Goal: Task Accomplishment & Management: Use online tool/utility

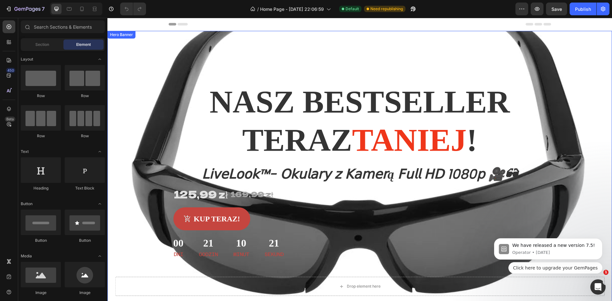
scroll to position [128, 0]
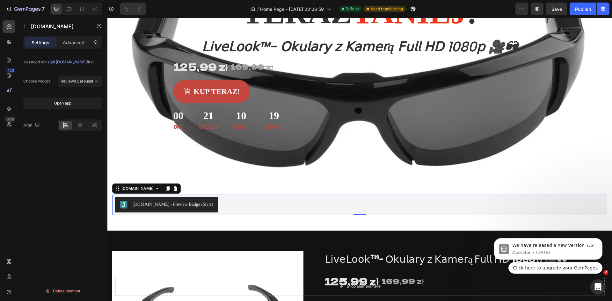
click at [213, 207] on div "[DOMAIN_NAME] - Preview Badge (Stars)" at bounding box center [360, 204] width 490 height 15
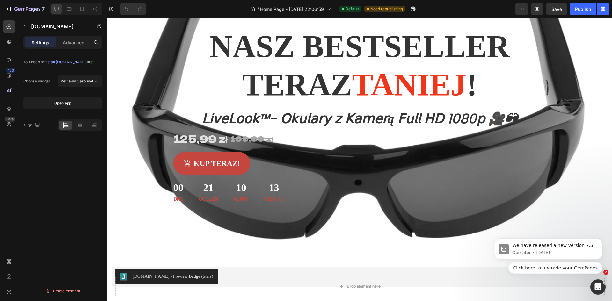
scroll to position [0, 0]
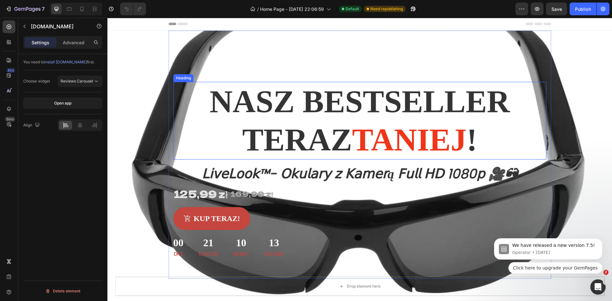
click at [284, 86] on h2 "Nasz bestseller teraz taniej !" at bounding box center [360, 121] width 373 height 78
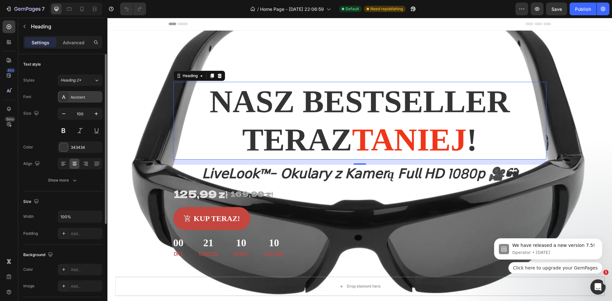
click at [87, 100] on div "Assistant" at bounding box center [86, 97] width 30 height 6
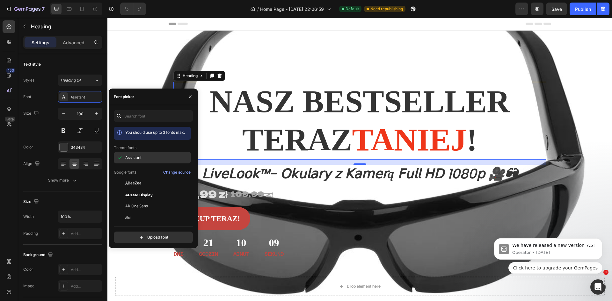
click at [140, 158] on span "Assistant" at bounding box center [133, 158] width 16 height 6
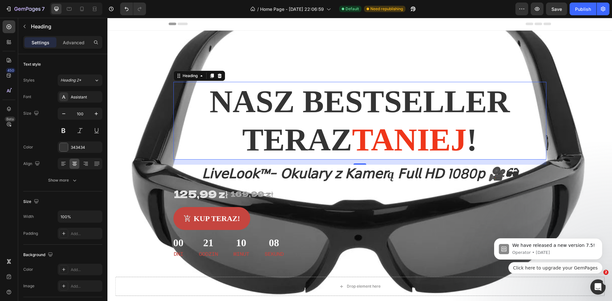
click at [281, 125] on h2 "Nasz bestseller teraz taniej !" at bounding box center [360, 121] width 373 height 78
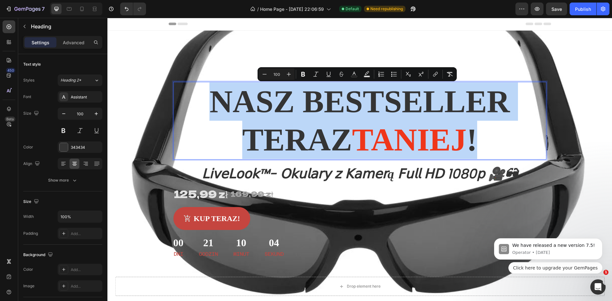
drag, startPoint x: 213, startPoint y: 100, endPoint x: 481, endPoint y: 143, distance: 271.3
click at [484, 144] on p "Nasz bestseller teraz taniej !" at bounding box center [360, 121] width 372 height 77
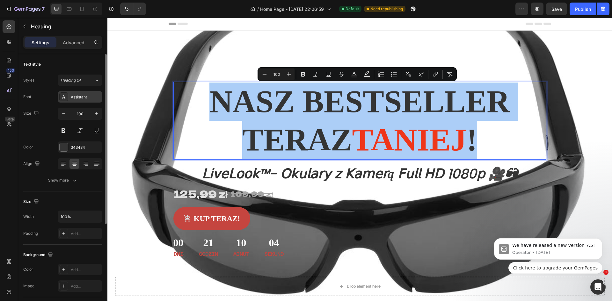
click at [85, 93] on div "Assistant" at bounding box center [80, 96] width 45 height 11
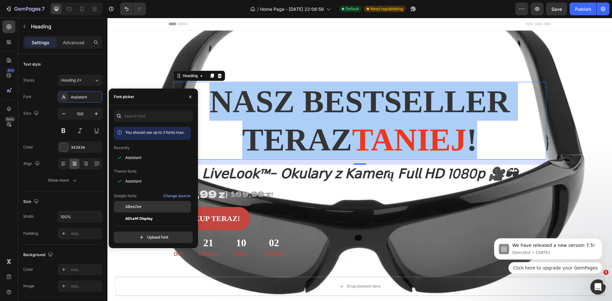
click at [138, 209] on span "ABeeZee" at bounding box center [133, 207] width 16 height 6
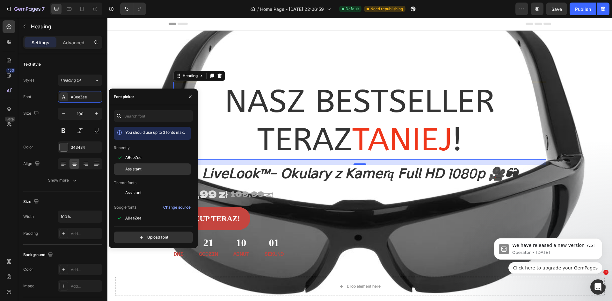
click at [137, 236] on div "Assistant" at bounding box center [152, 241] width 77 height 11
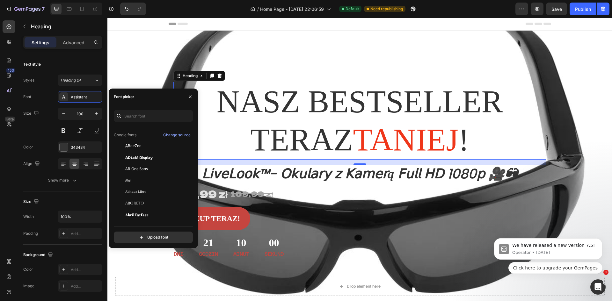
scroll to position [96, 0]
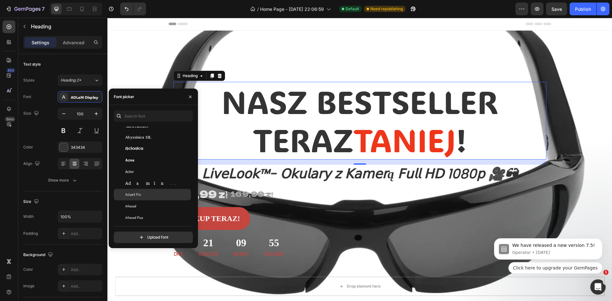
scroll to position [191, 0]
click at [139, 208] on span "Agbalumo" at bounding box center [134, 207] width 18 height 6
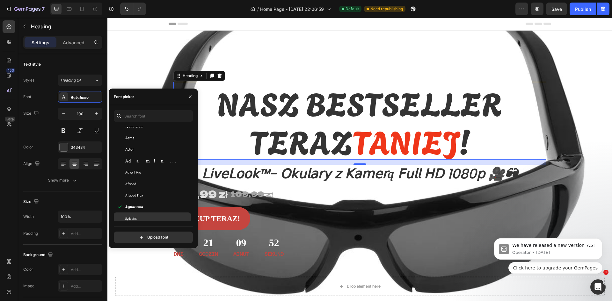
click at [138, 216] on div "Agdasima" at bounding box center [157, 219] width 64 height 6
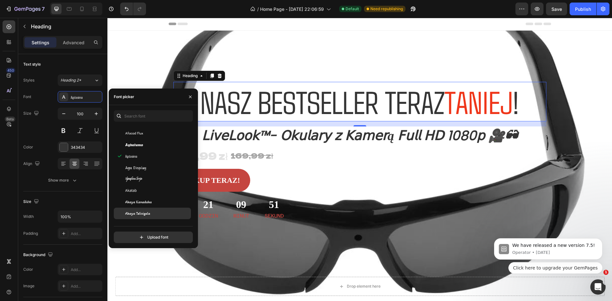
scroll to position [255, 0]
click at [67, 134] on button at bounding box center [63, 130] width 11 height 11
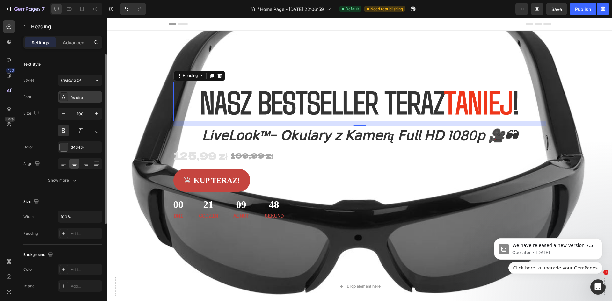
click at [78, 94] on div "Agdasima" at bounding box center [80, 96] width 45 height 11
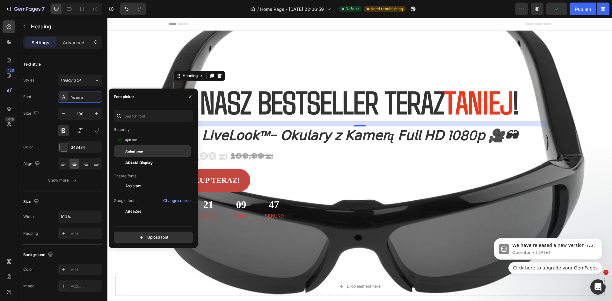
scroll to position [0, 0]
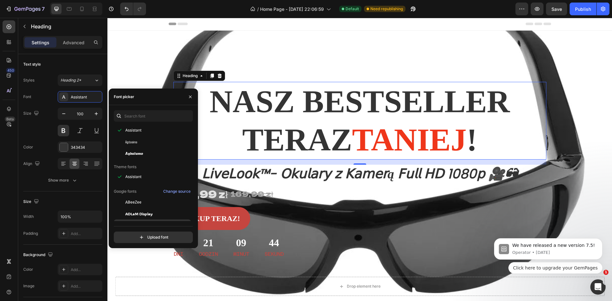
scroll to position [64, 0]
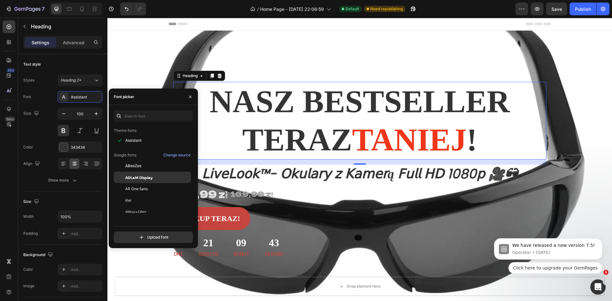
click at [140, 178] on span "ADLaM Display" at bounding box center [138, 178] width 27 height 6
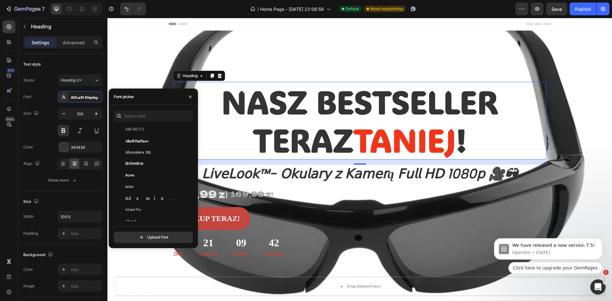
scroll to position [287, 0]
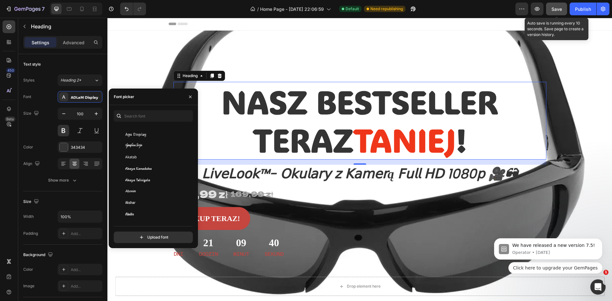
click at [552, 11] on span "Save" at bounding box center [557, 8] width 11 height 5
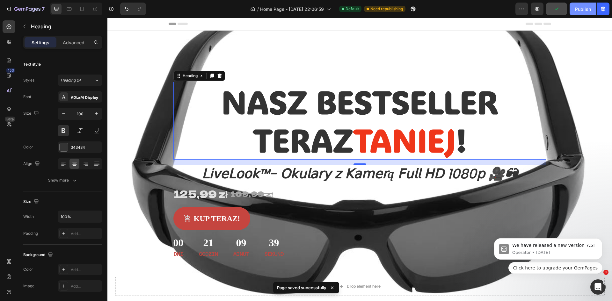
click at [587, 9] on div "Publish" at bounding box center [583, 9] width 16 height 7
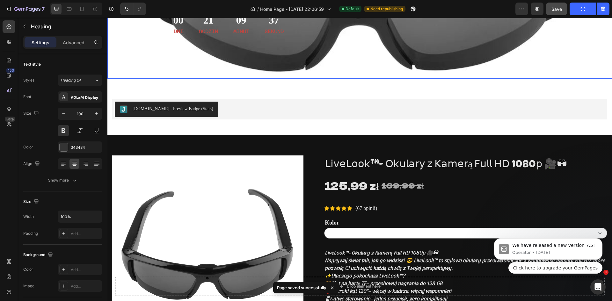
scroll to position [224, 0]
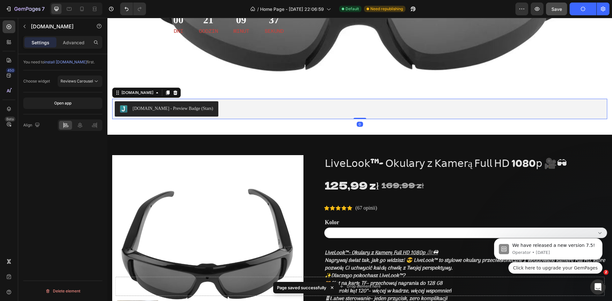
click at [220, 102] on div "[DOMAIN_NAME] - Preview Badge (Stars)" at bounding box center [360, 108] width 490 height 15
click at [80, 39] on p "Advanced" at bounding box center [74, 42] width 22 height 7
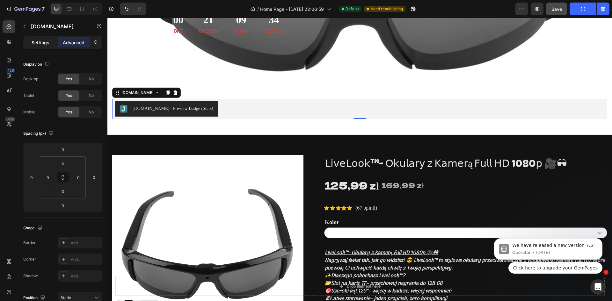
click at [52, 43] on div "Settings" at bounding box center [41, 42] width 32 height 10
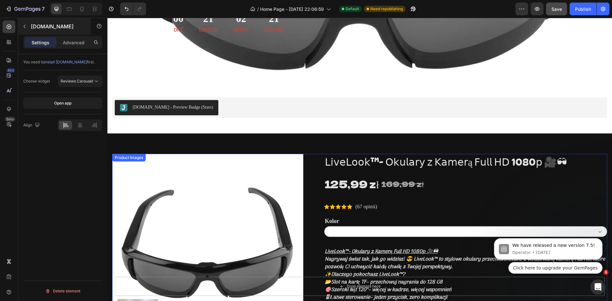
scroll to position [224, 0]
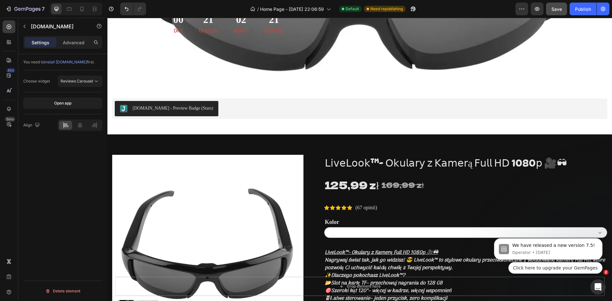
click at [174, 110] on div "[DOMAIN_NAME] - Preview Badge (Stars)" at bounding box center [173, 108] width 81 height 7
click at [79, 126] on icon at bounding box center [80, 125] width 6 height 6
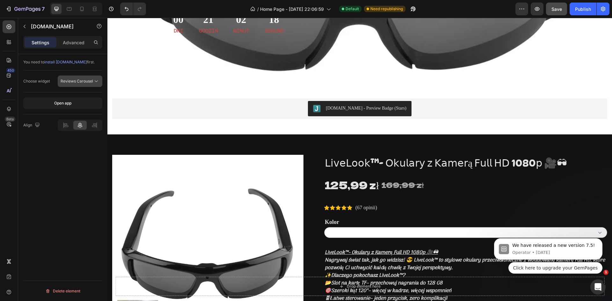
click at [89, 79] on span "Reviews Carousel" at bounding box center [77, 81] width 33 height 5
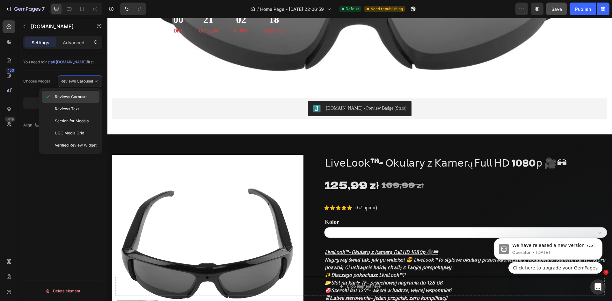
click at [85, 95] on span "Reviews Carousel" at bounding box center [71, 97] width 33 height 6
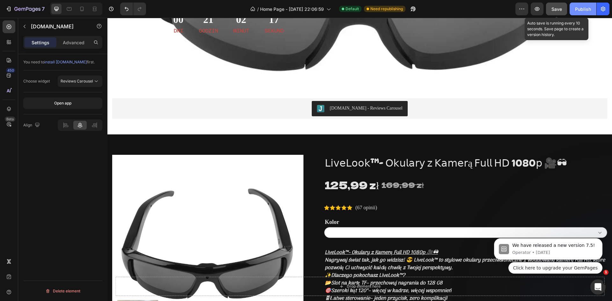
click at [563, 11] on button "Save" at bounding box center [556, 9] width 21 height 13
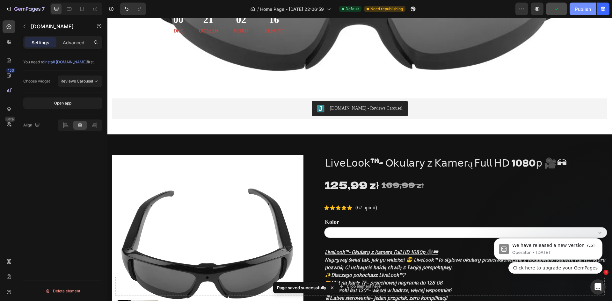
click at [576, 11] on div "Publish" at bounding box center [583, 9] width 16 height 7
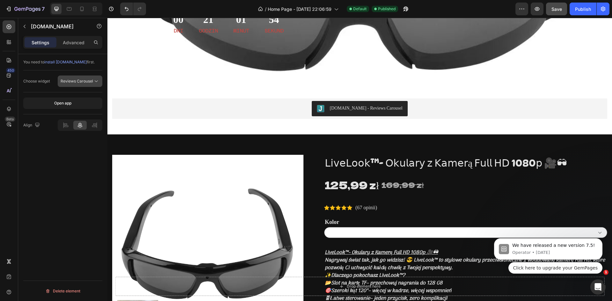
click at [77, 83] on span "Reviews Carousel" at bounding box center [77, 81] width 33 height 5
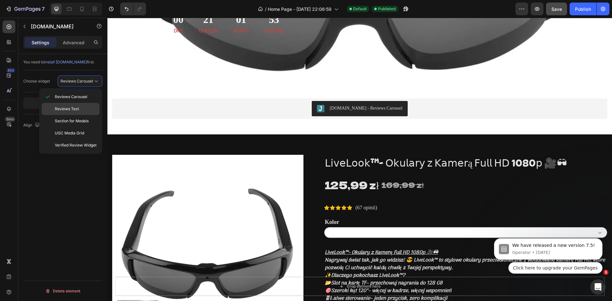
click at [86, 115] on div "Reviews Text" at bounding box center [71, 121] width 58 height 12
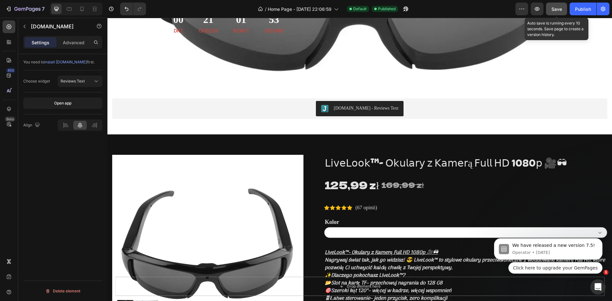
click at [559, 8] on span "Save" at bounding box center [557, 8] width 11 height 5
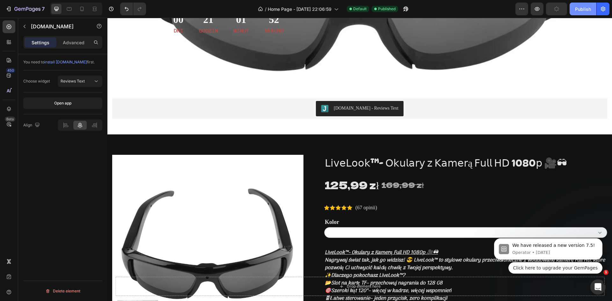
click at [577, 6] on div "Publish" at bounding box center [583, 9] width 16 height 7
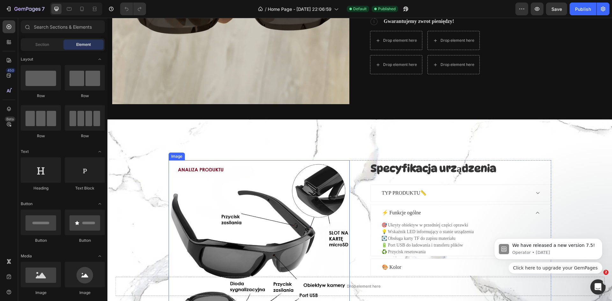
scroll to position [639, 0]
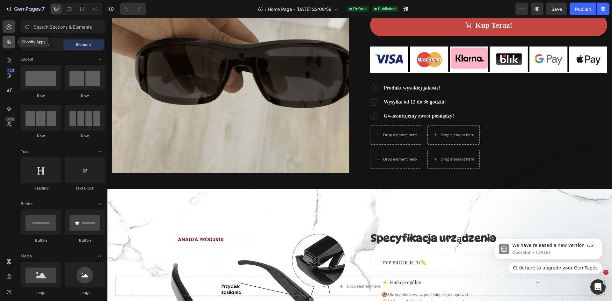
click at [10, 42] on icon at bounding box center [9, 42] width 6 height 6
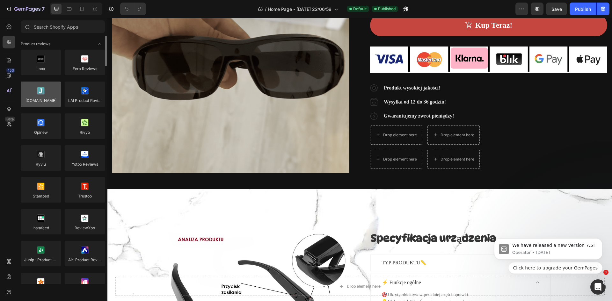
click at [52, 102] on div at bounding box center [41, 95] width 40 height 26
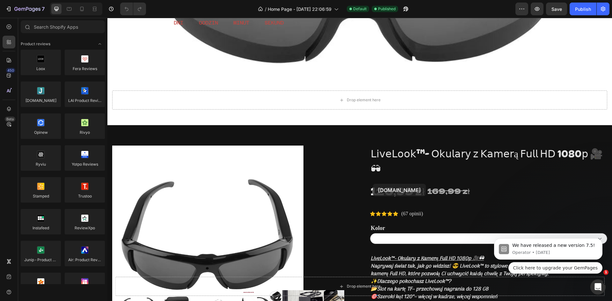
scroll to position [246, 0]
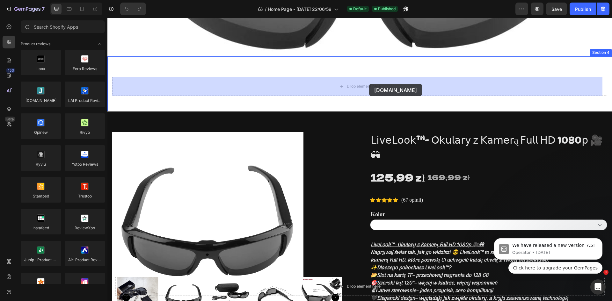
drag, startPoint x: 159, startPoint y: 119, endPoint x: 369, endPoint y: 84, distance: 213.2
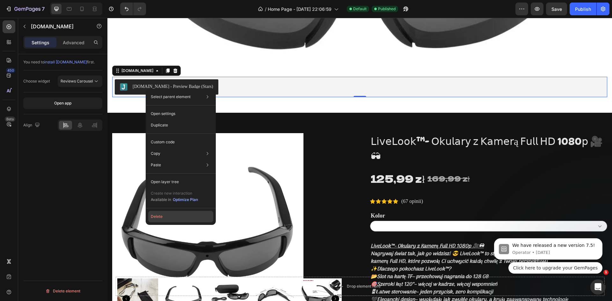
click at [168, 218] on button "Delete" at bounding box center [180, 216] width 65 height 11
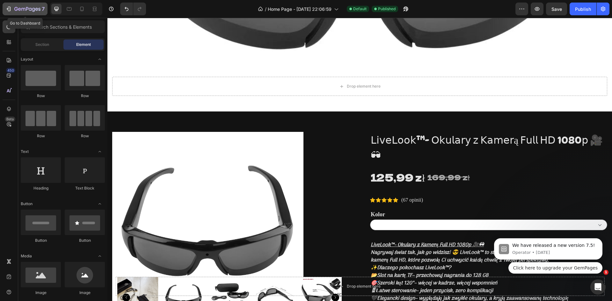
click at [13, 8] on div "7" at bounding box center [24, 9] width 39 height 8
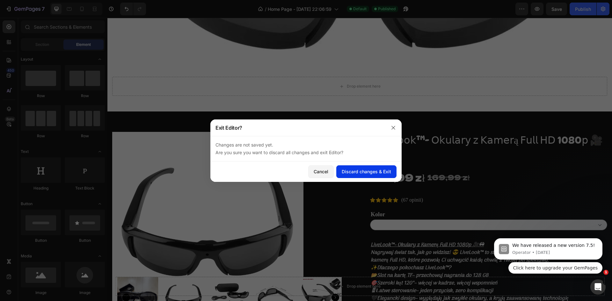
click at [361, 170] on div "Discard changes & Exit" at bounding box center [366, 171] width 49 height 7
